Goal: Information Seeking & Learning: Check status

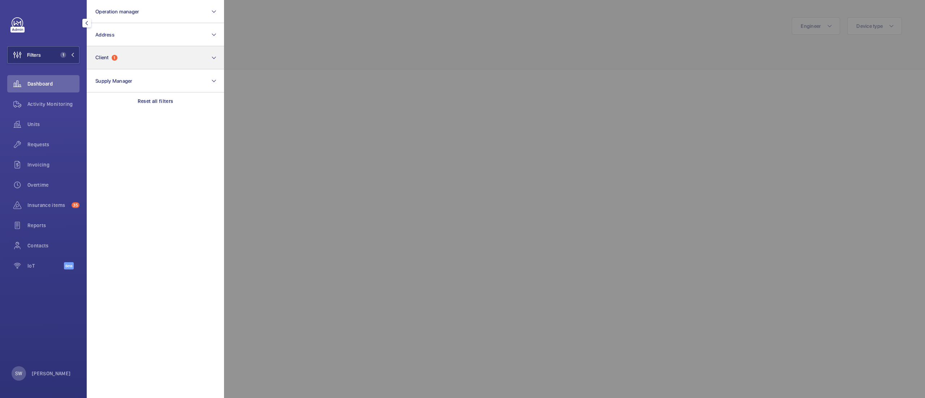
scroll to position [184, 0]
click at [147, 57] on button "Client 1" at bounding box center [155, 57] width 137 height 23
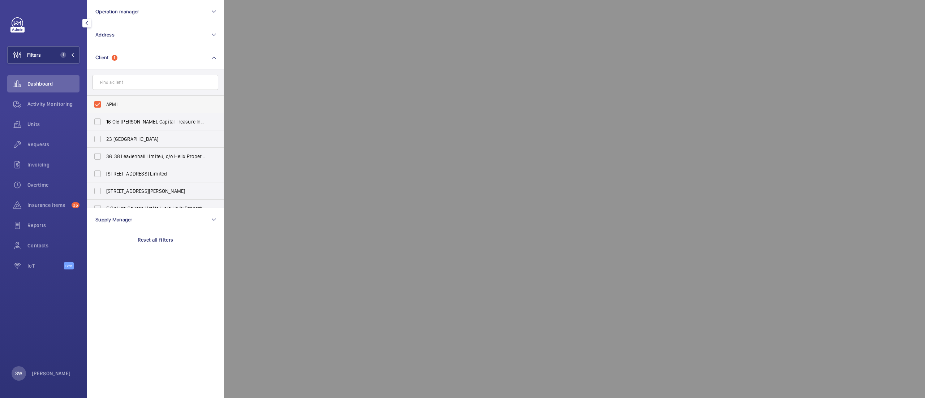
drag, startPoint x: 128, startPoint y: 98, endPoint x: 131, endPoint y: 100, distance: 4.1
click at [129, 98] on label "APML" at bounding box center [150, 104] width 126 height 17
click at [105, 98] on input "APML" at bounding box center [97, 104] width 14 height 14
checkbox input "false"
click at [139, 82] on input "text" at bounding box center [156, 82] width 126 height 15
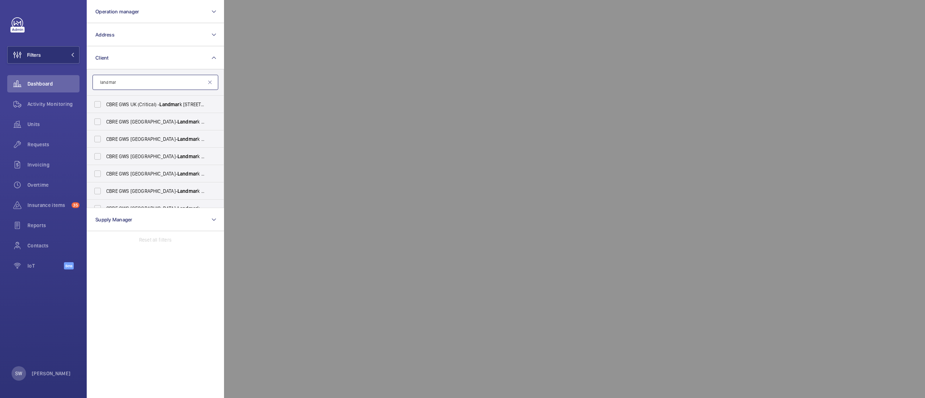
type input "landmar"
click at [147, 1] on button "Operation manager" at bounding box center [155, 11] width 137 height 23
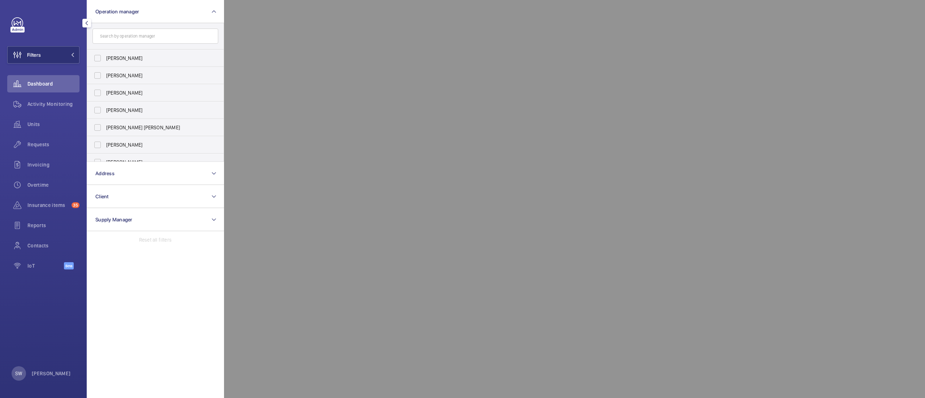
drag, startPoint x: 223, startPoint y: 86, endPoint x: 222, endPoint y: 91, distance: 4.6
click at [223, 91] on div "[PERSON_NAME] [PERSON_NAME] [PERSON_NAME] [PERSON_NAME] [PERSON_NAME] [PERSON_N…" at bounding box center [155, 92] width 137 height 139
click at [165, 151] on span "[PERSON_NAME]" at bounding box center [155, 153] width 99 height 7
click at [105, 151] on input "[PERSON_NAME]" at bounding box center [97, 153] width 14 height 14
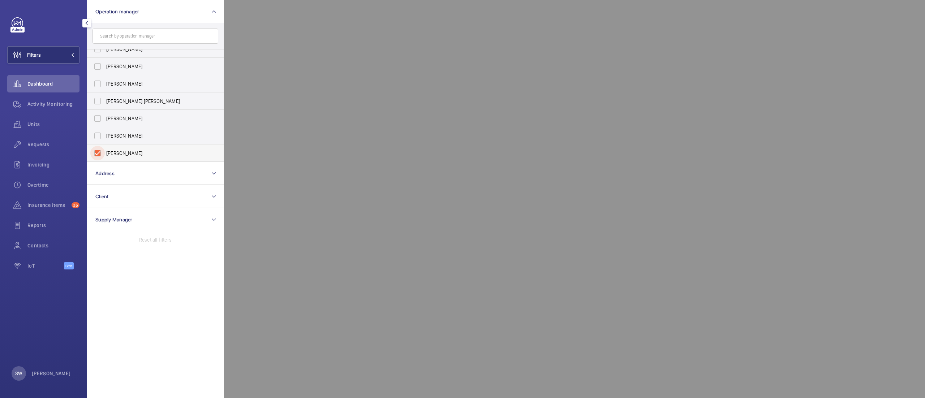
checkbox input "true"
click at [37, 145] on span "Requests" at bounding box center [53, 144] width 52 height 7
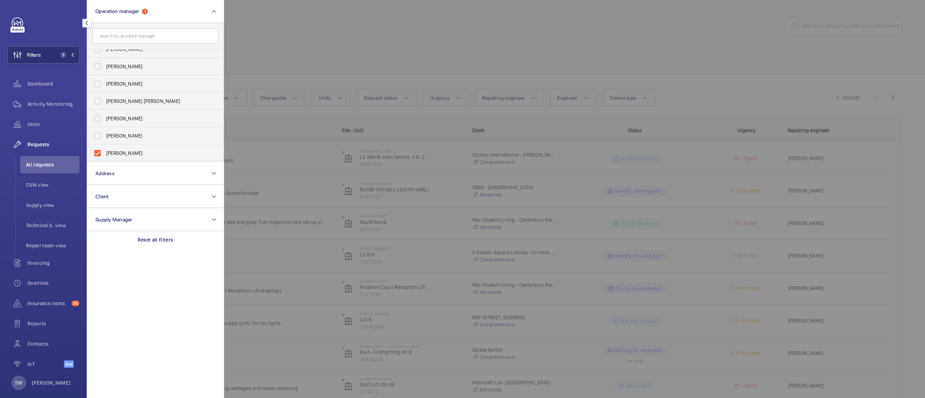
click at [638, 30] on div at bounding box center [686, 199] width 925 height 398
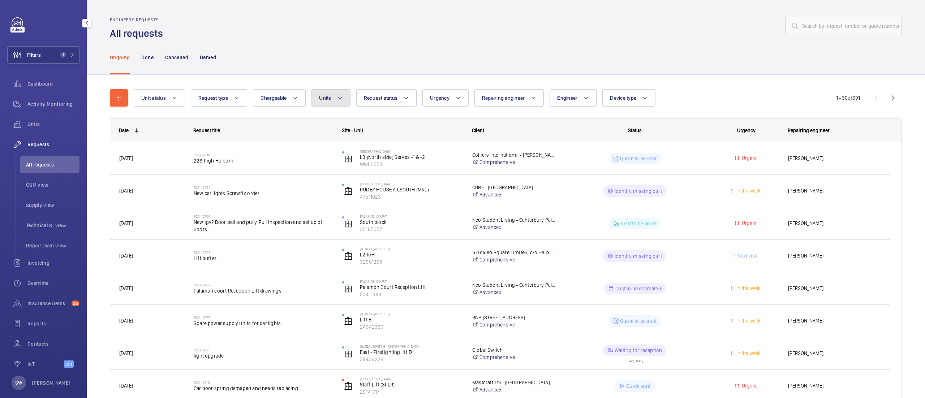
click at [349, 93] on button "Units" at bounding box center [331, 97] width 39 height 17
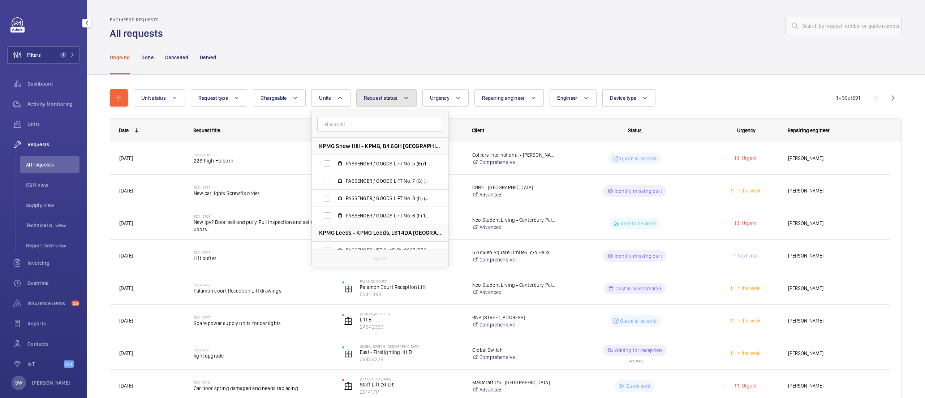
click at [397, 95] on span "Request status" at bounding box center [381, 98] width 34 height 6
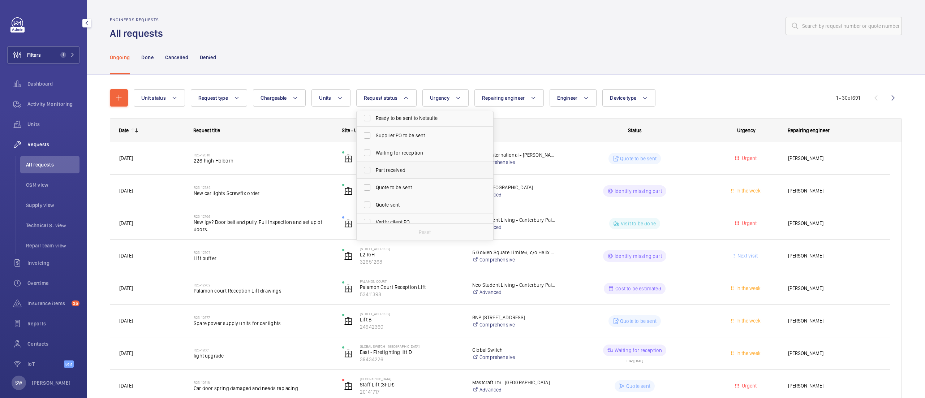
scroll to position [55, 0]
click at [403, 188] on span "Quote to be sent" at bounding box center [425, 186] width 99 height 7
click at [375, 188] on input "Quote to be sent" at bounding box center [367, 186] width 14 height 14
checkbox input "true"
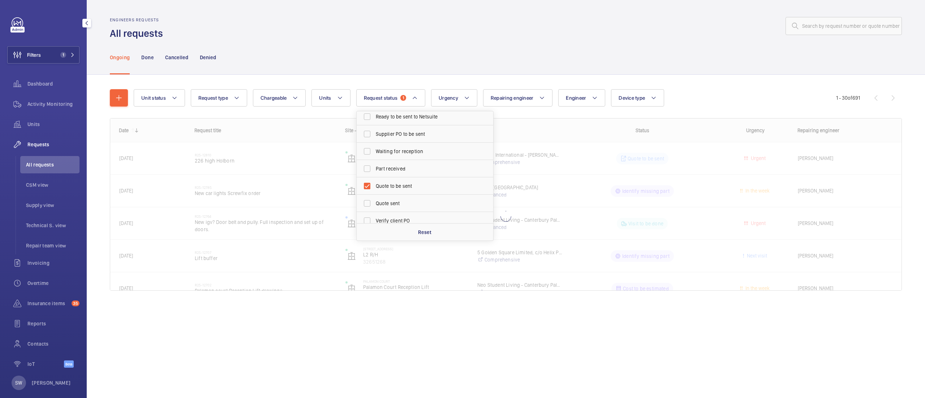
click at [666, 59] on div "Ongoing Done Cancelled Denied" at bounding box center [506, 57] width 792 height 34
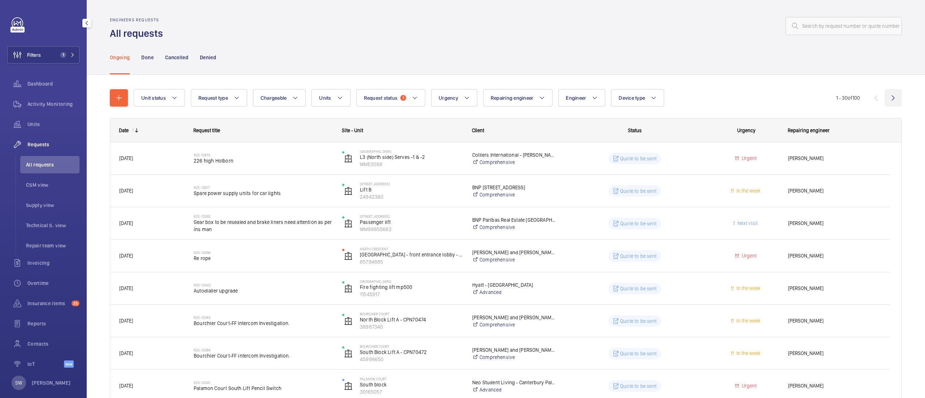
click at [885, 100] on wm-front-icon-button at bounding box center [893, 97] width 17 height 17
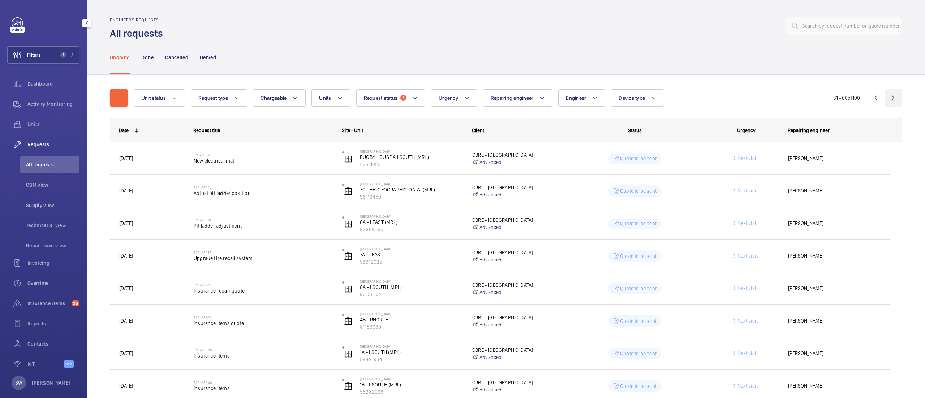
click at [885, 94] on wm-front-icon-button at bounding box center [893, 97] width 17 height 17
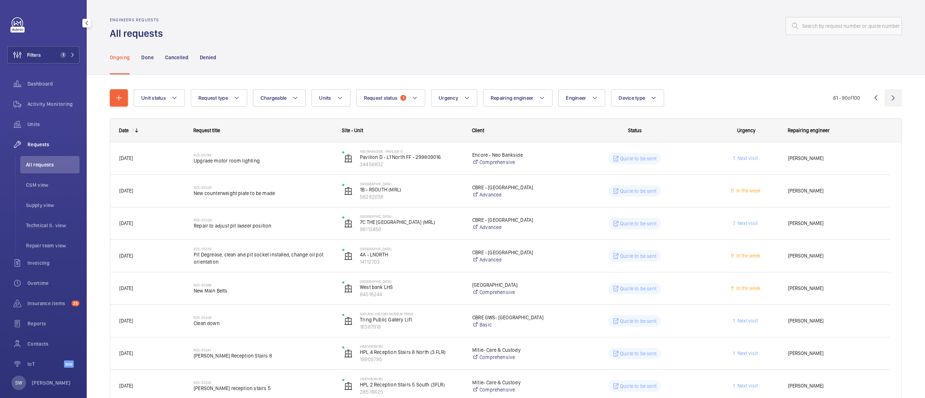
click at [885, 98] on wm-front-icon-button at bounding box center [893, 97] width 17 height 17
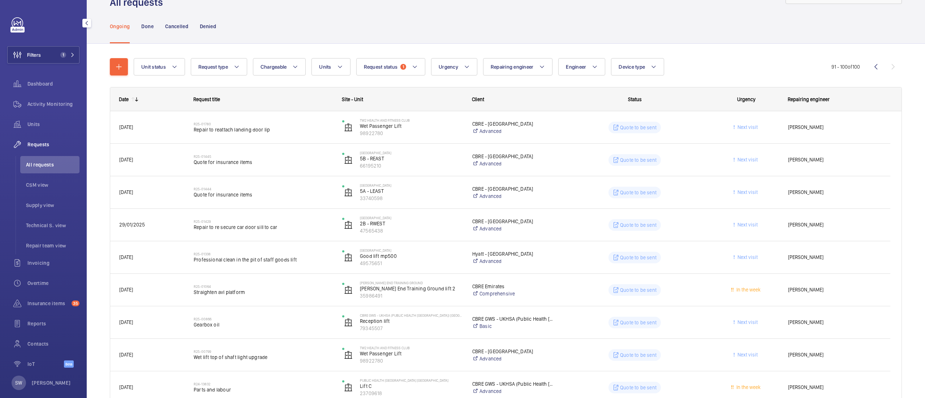
scroll to position [104, 0]
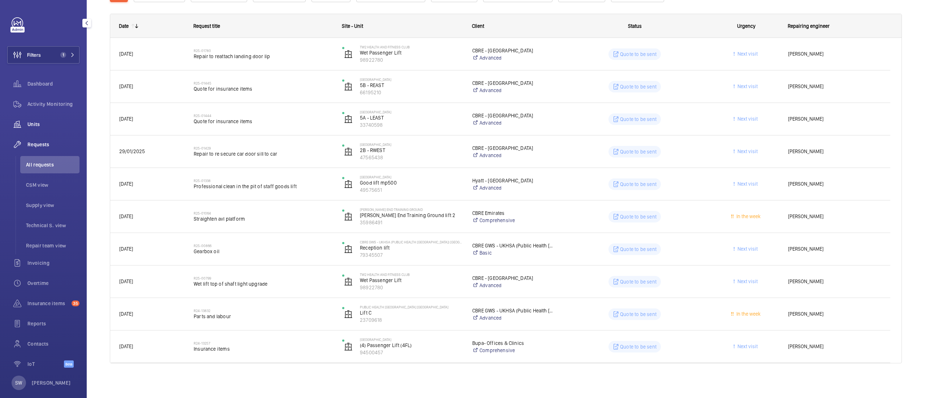
click at [43, 122] on span "Units" at bounding box center [53, 124] width 52 height 7
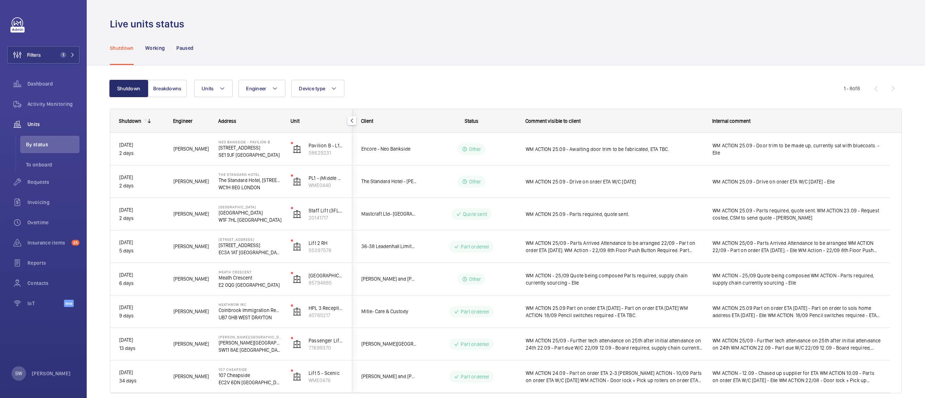
scroll to position [30, 0]
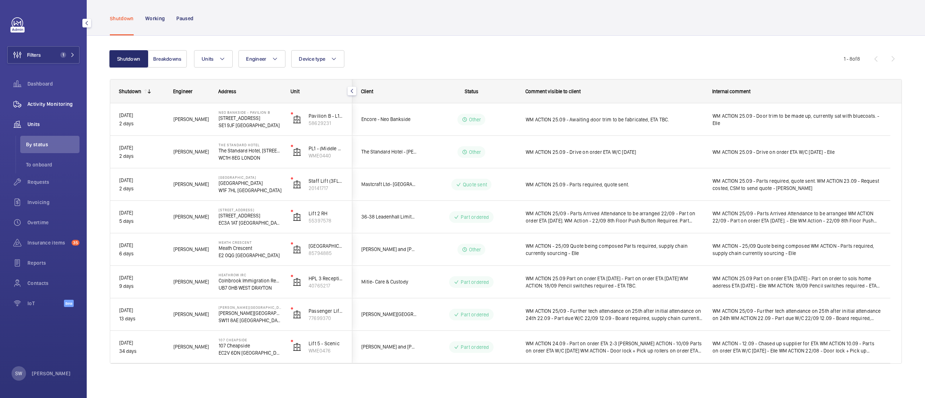
click at [63, 104] on span "Activity Monitoring" at bounding box center [53, 103] width 52 height 7
